Goal: Transaction & Acquisition: Book appointment/travel/reservation

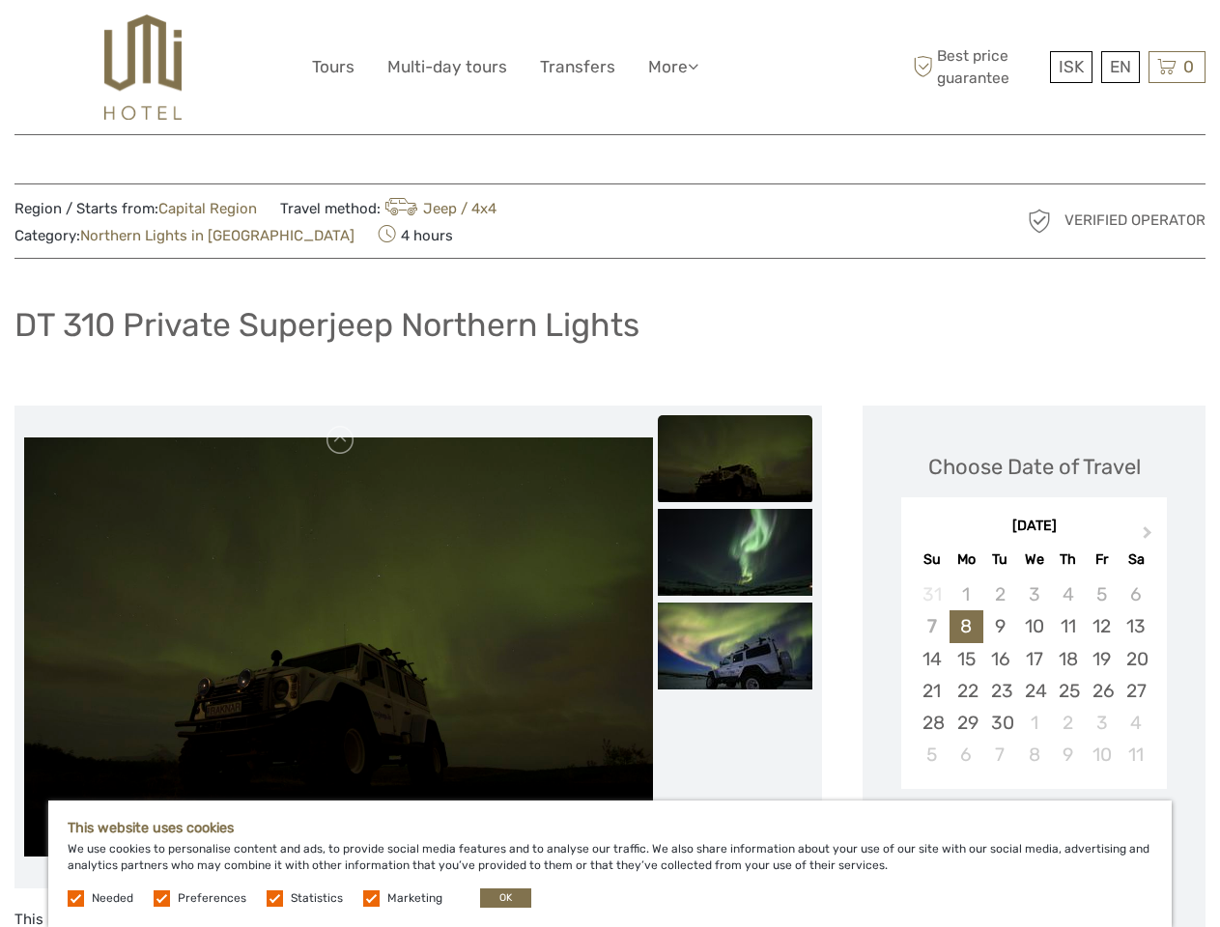
click at [521, 67] on ul "Tours Multi-day tours Transfers More Food & drink Travel Articles Back to Hotel…" at bounding box center [519, 67] width 415 height 28
click at [673, 67] on link "More" at bounding box center [673, 67] width 50 height 28
click at [696, 66] on icon at bounding box center [692, 66] width 11 height 16
click at [1070, 67] on span "ISK" at bounding box center [1070, 66] width 25 height 19
click at [1119, 67] on div "EN English Español Deutsch" at bounding box center [1120, 67] width 39 height 32
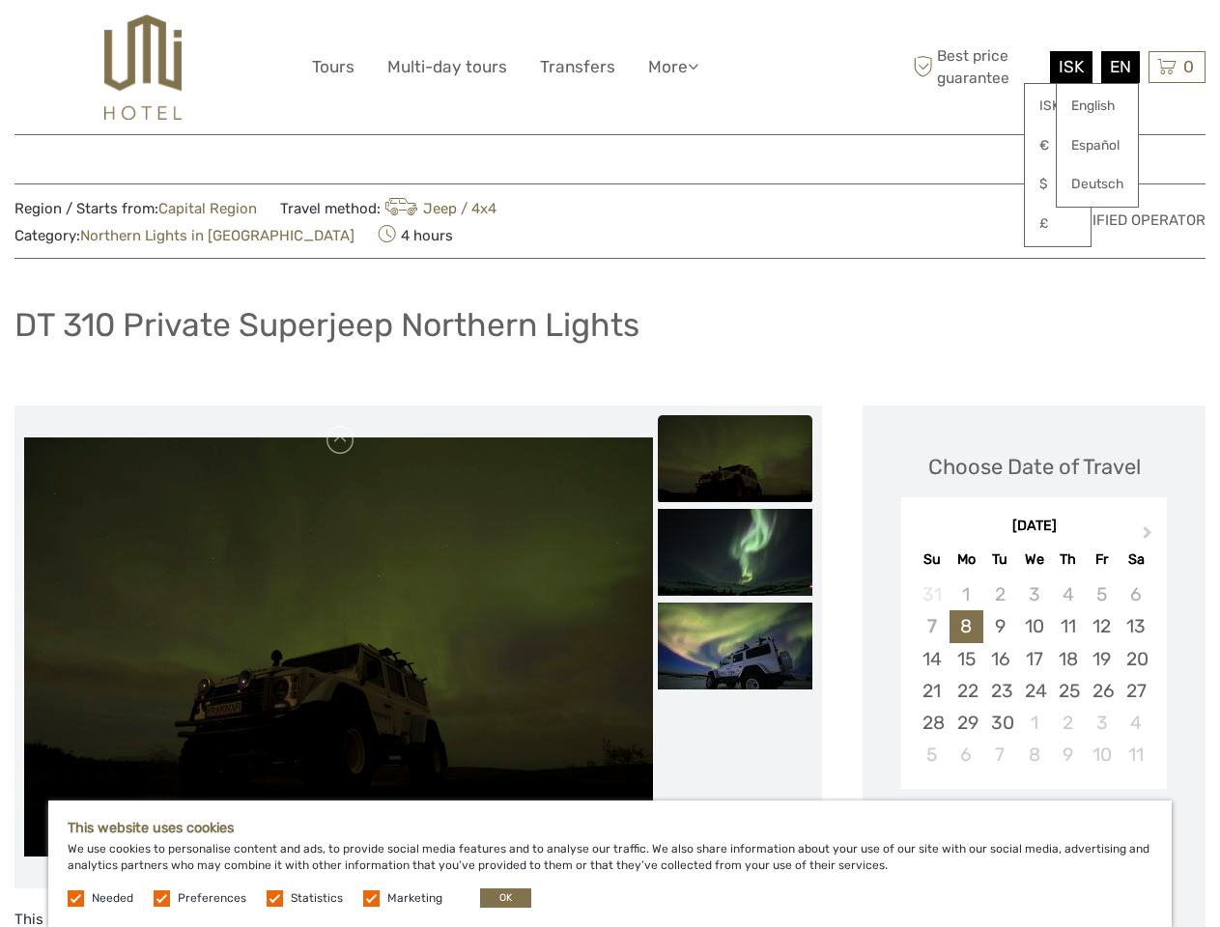
click at [1176, 67] on div "0 Items Total 0 ISK Checkout The shopping cart is empty." at bounding box center [1176, 67] width 57 height 32
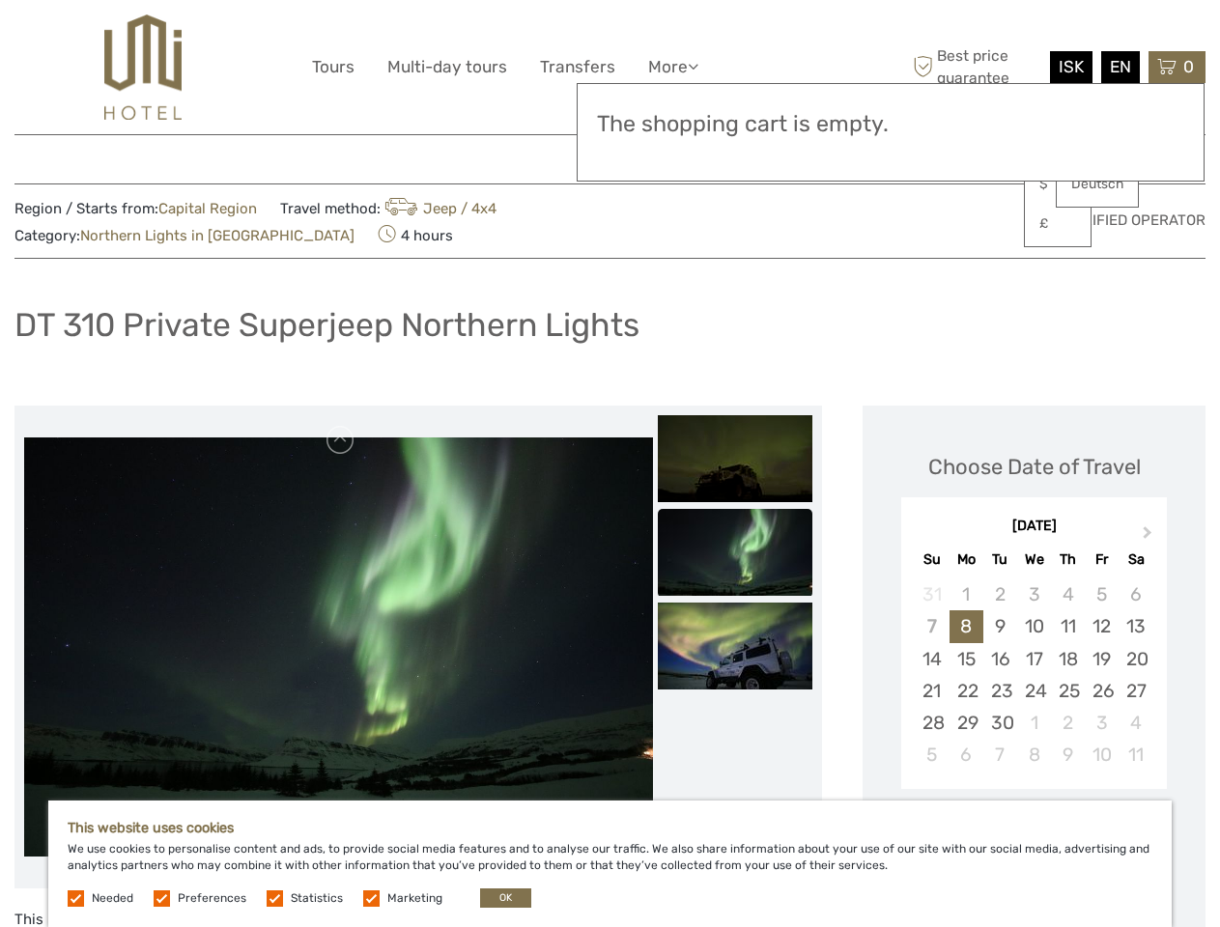
click at [338, 393] on img at bounding box center [338, 183] width 629 height 419
click at [341, 440] on link at bounding box center [340, 440] width 31 height 31
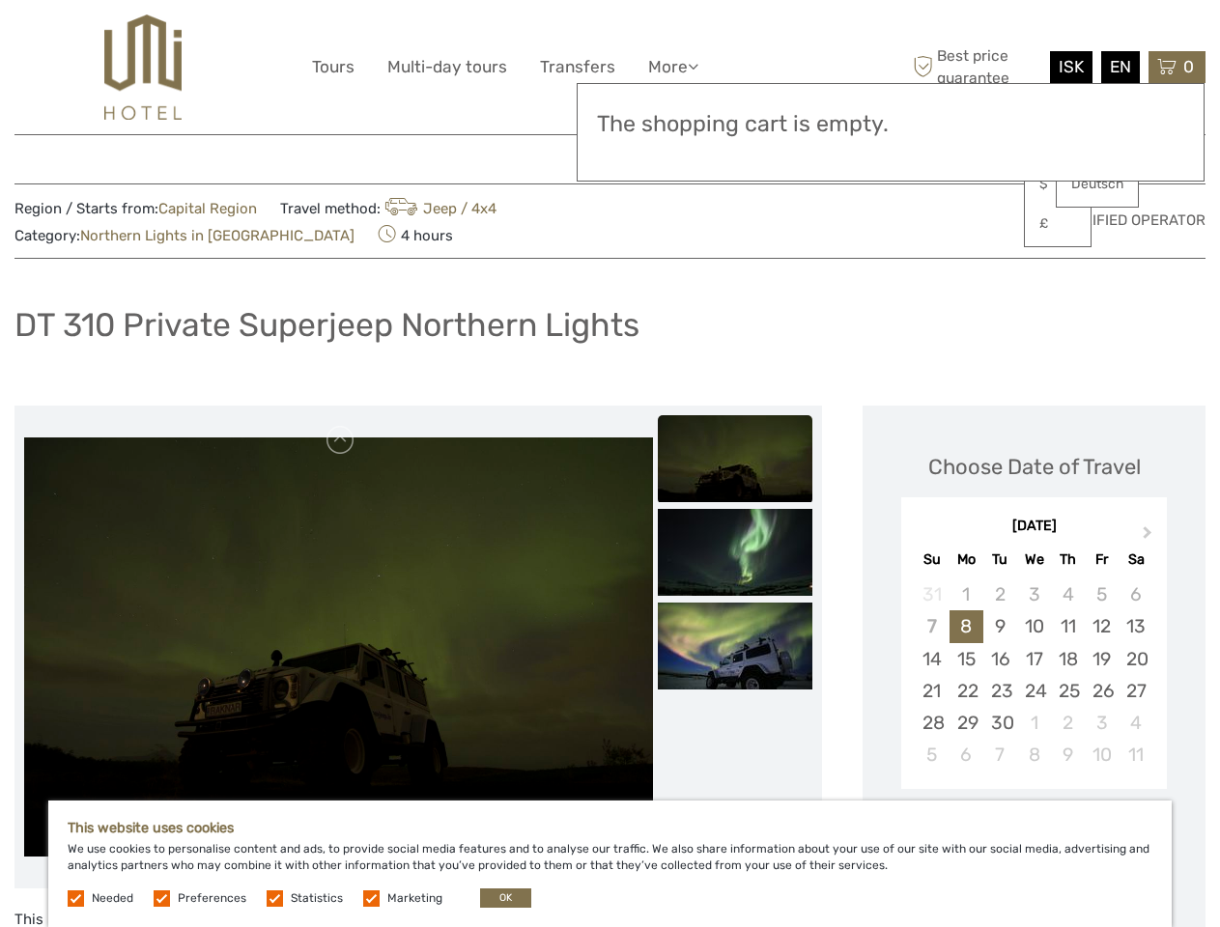
click at [735, 459] on img at bounding box center [735, 458] width 154 height 87
click at [735, 552] on img at bounding box center [735, 552] width 154 height 87
